Goal: Obtain resource: Download file/media

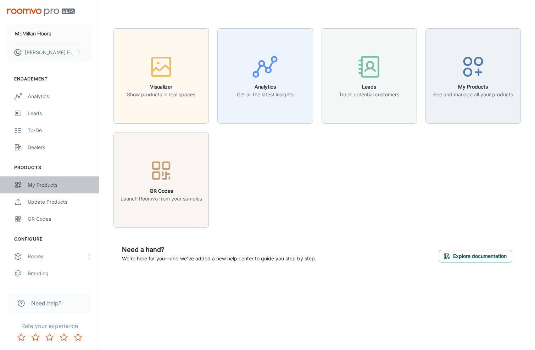
click at [63, 185] on div "My Products" at bounding box center [60, 185] width 64 height 8
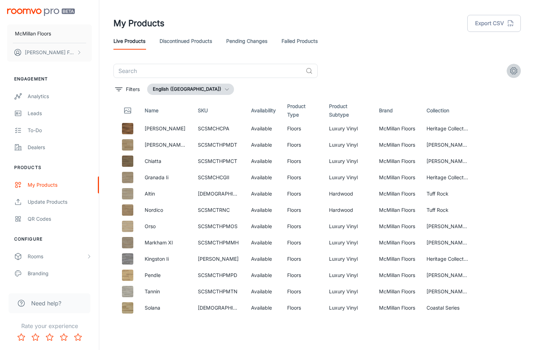
click at [514, 69] on icon "settings" at bounding box center [513, 71] width 9 height 9
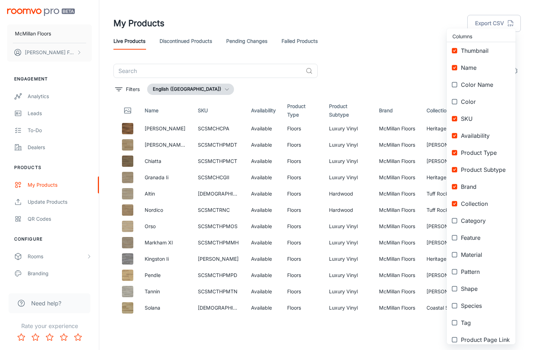
scroll to position [41, 0]
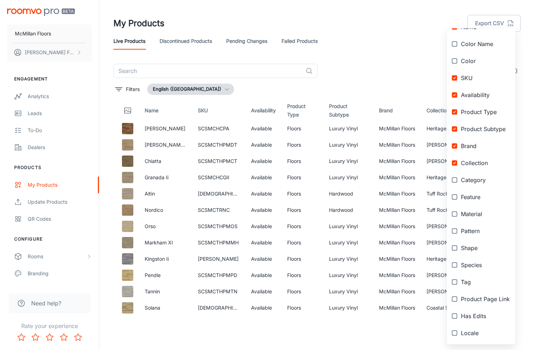
click at [411, 66] on div at bounding box center [267, 175] width 535 height 350
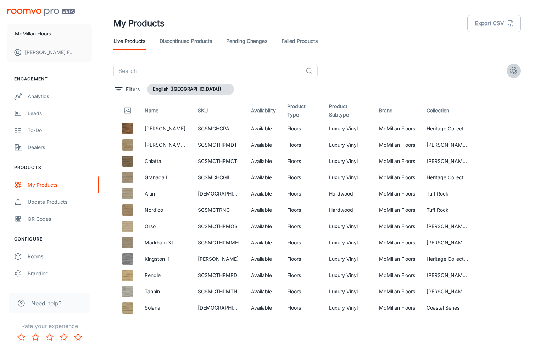
click at [510, 70] on icon "settings" at bounding box center [513, 71] width 7 height 7
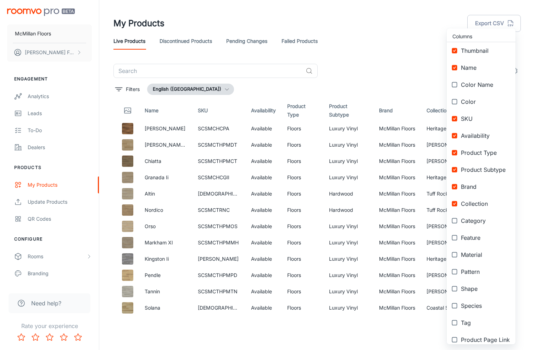
click at [411, 53] on div at bounding box center [267, 175] width 535 height 350
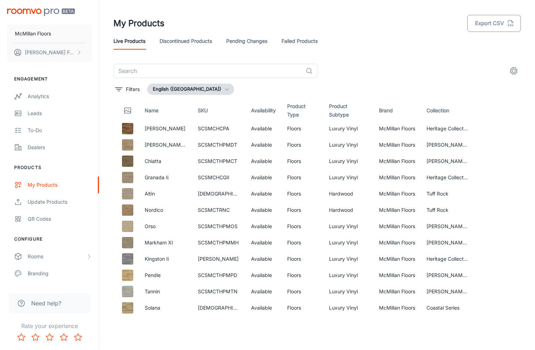
click at [499, 23] on button "Export CSV" at bounding box center [493, 23] width 53 height 17
click at [470, 62] on header "My Products Export CSV Live Products Discontinued Products Pending Changes Fail…" at bounding box center [317, 32] width 424 height 64
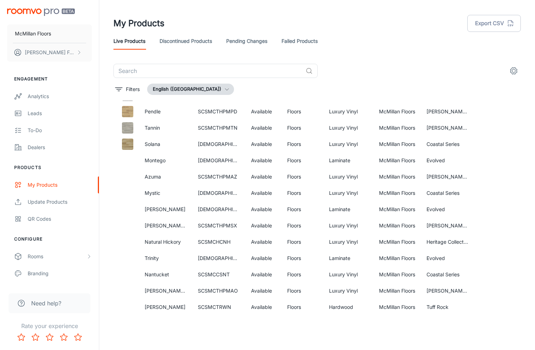
scroll to position [337, 0]
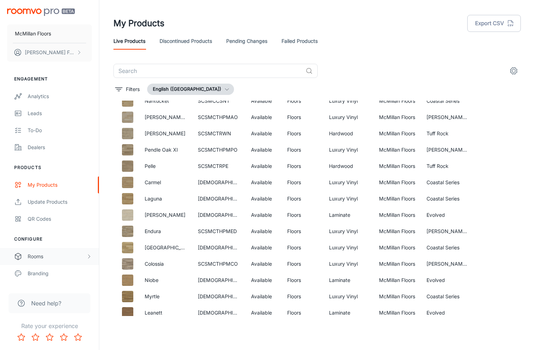
click at [28, 257] on div "Rooms" at bounding box center [57, 257] width 58 height 8
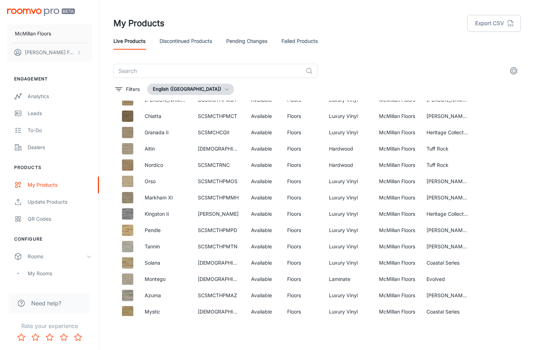
scroll to position [0, 0]
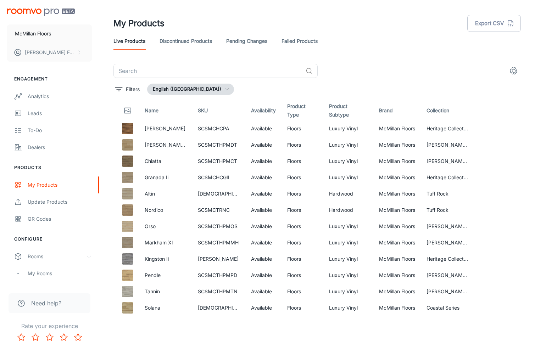
click at [385, 57] on header "My Products Export CSV Live Products Discontinued Products Pending Changes Fail…" at bounding box center [317, 32] width 424 height 64
click at [399, 17] on div "My Products Export CSV" at bounding box center [316, 23] width 407 height 18
